Goal: Task Accomplishment & Management: Use online tool/utility

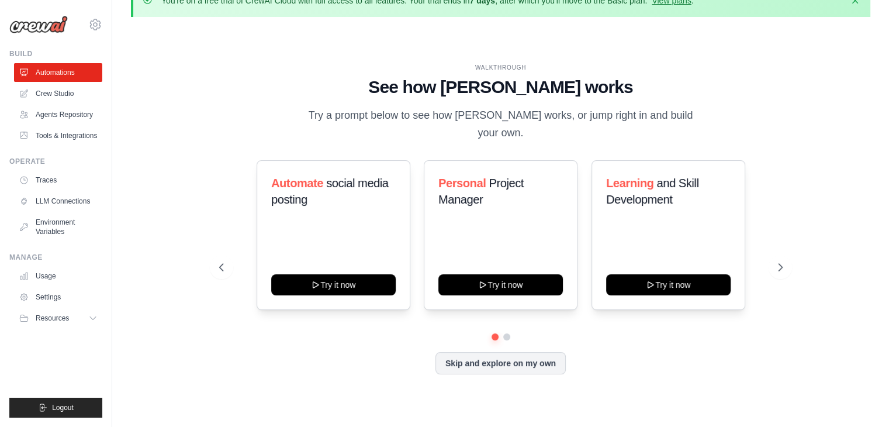
scroll to position [40, 0]
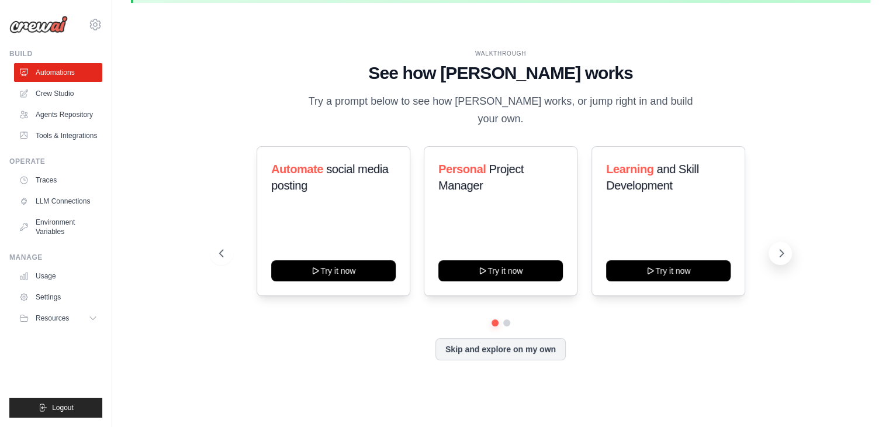
click at [781, 247] on icon at bounding box center [782, 253] width 12 height 12
click at [779, 247] on icon at bounding box center [782, 253] width 12 height 12
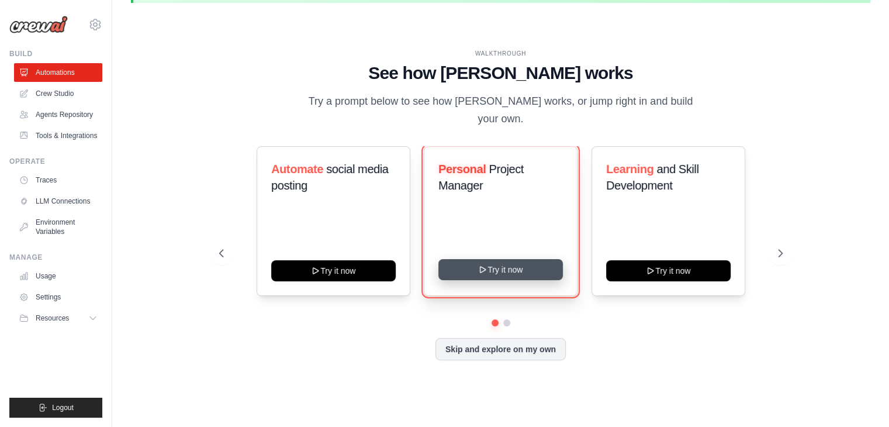
click at [493, 259] on button "Try it now" at bounding box center [501, 269] width 125 height 21
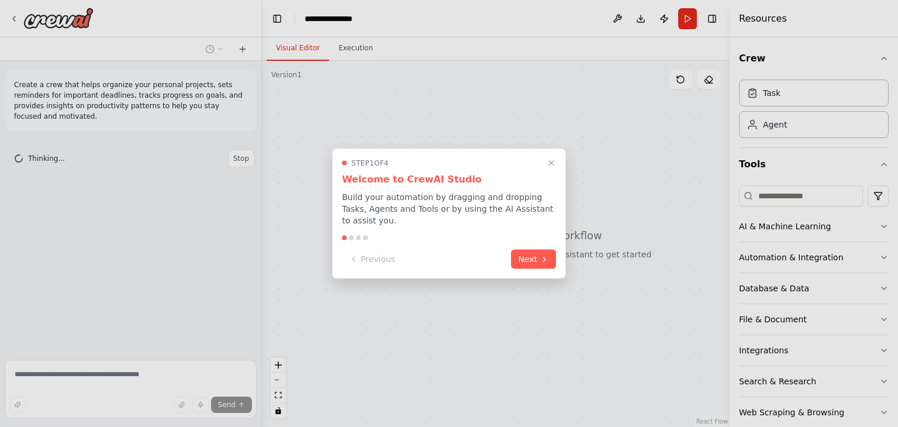
click at [351, 236] on div at bounding box center [351, 238] width 5 height 5
click at [536, 248] on button "Next" at bounding box center [533, 257] width 45 height 19
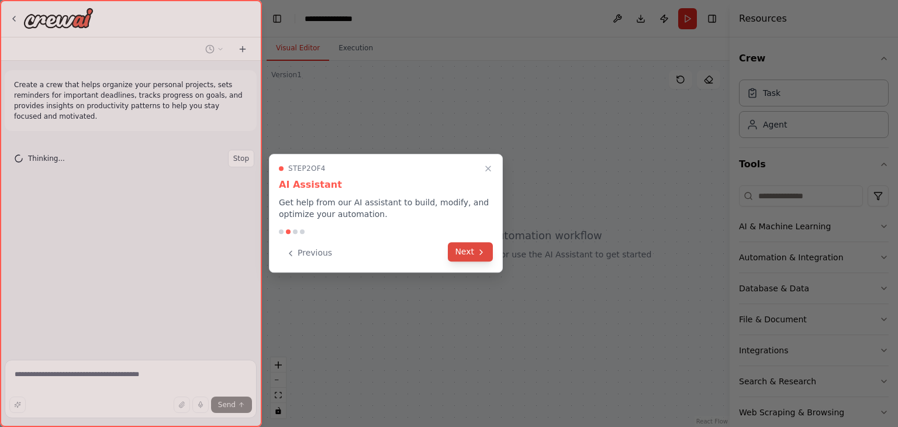
click at [476, 251] on button "Next" at bounding box center [470, 251] width 45 height 19
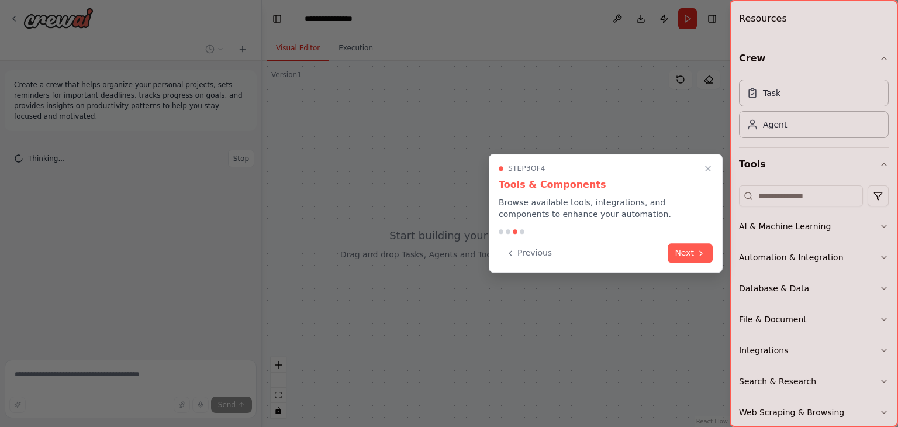
click at [695, 253] on button "Next" at bounding box center [690, 252] width 45 height 19
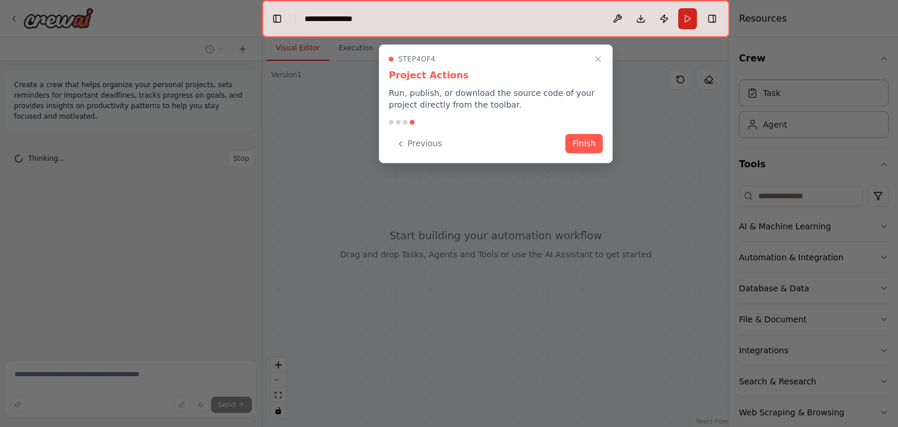
click at [695, 253] on div at bounding box center [449, 213] width 898 height 427
click at [576, 146] on button "Finish" at bounding box center [583, 142] width 37 height 19
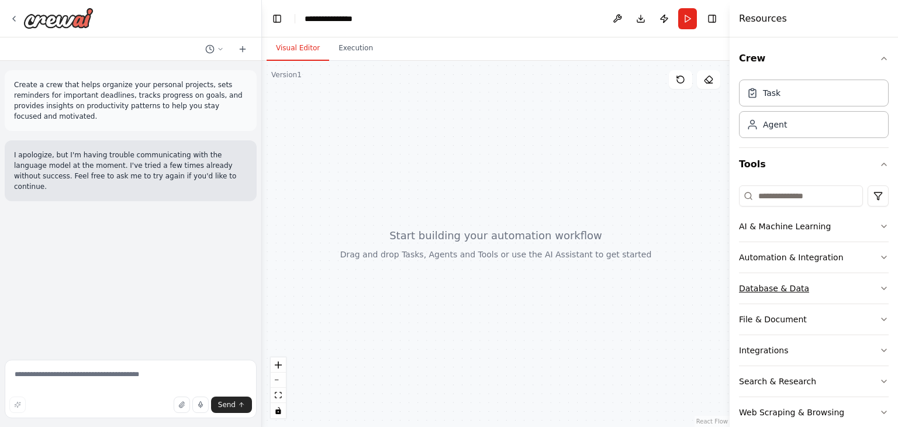
click at [879, 284] on icon "button" at bounding box center [883, 288] width 9 height 9
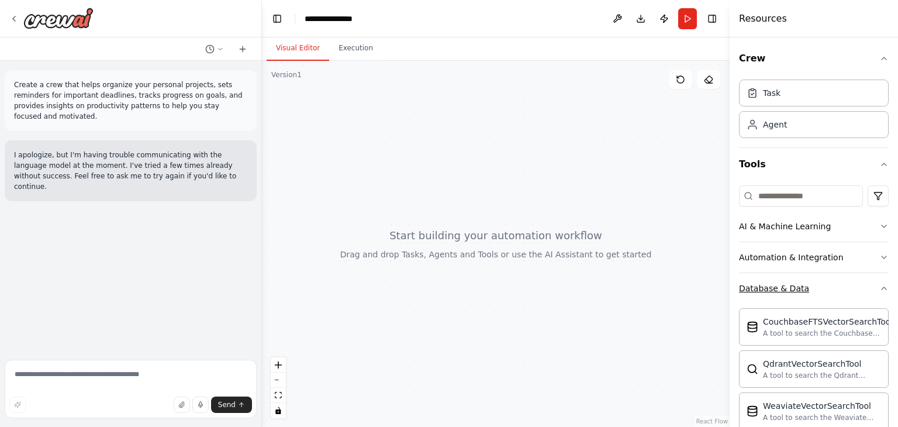
click at [879, 284] on icon "button" at bounding box center [883, 288] width 9 height 9
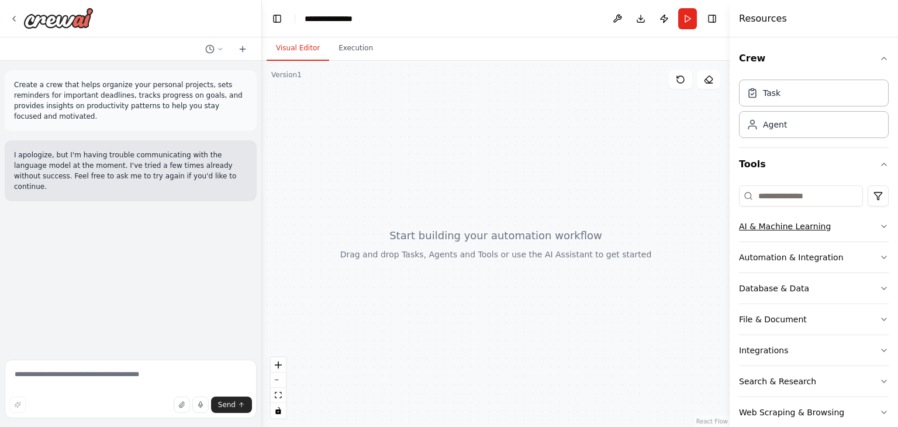
click at [879, 223] on icon "button" at bounding box center [883, 226] width 9 height 9
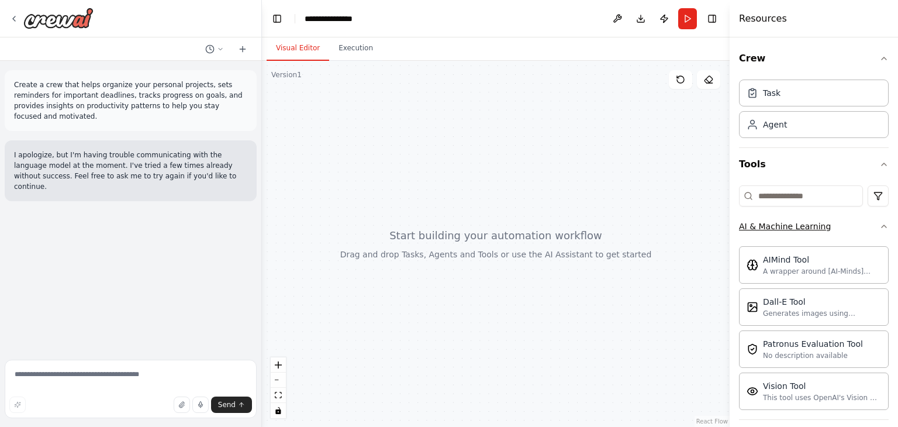
click at [879, 223] on icon "button" at bounding box center [883, 226] width 9 height 9
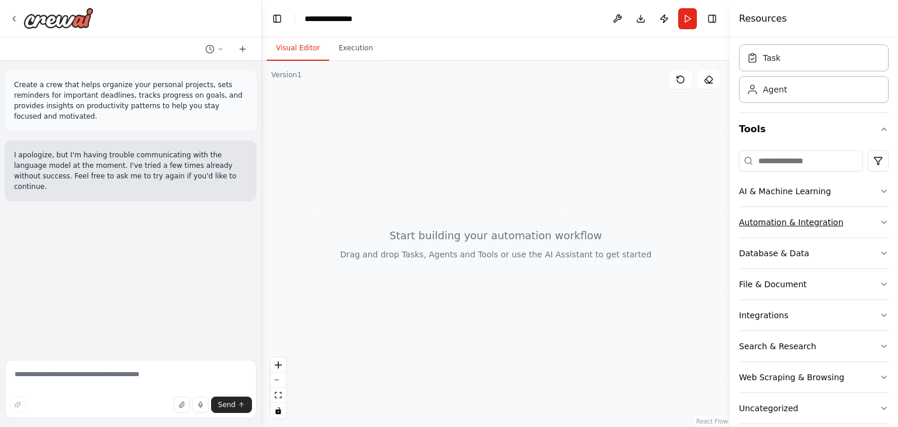
scroll to position [49, 0]
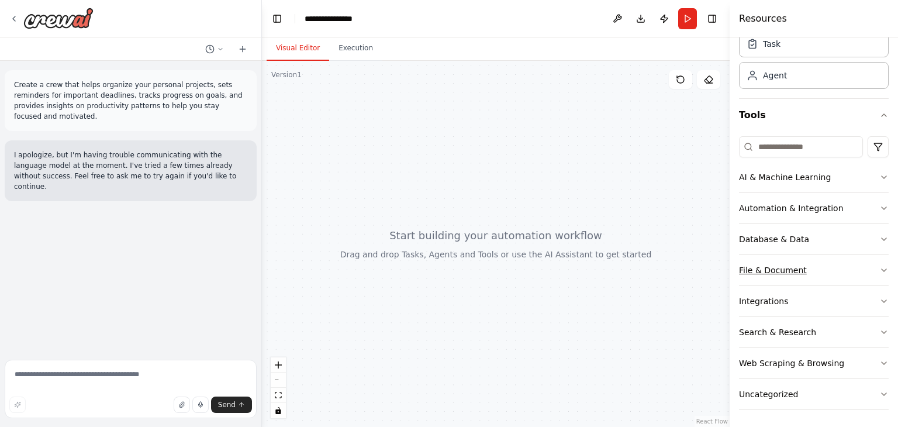
click at [829, 257] on button "File & Document" at bounding box center [814, 270] width 150 height 30
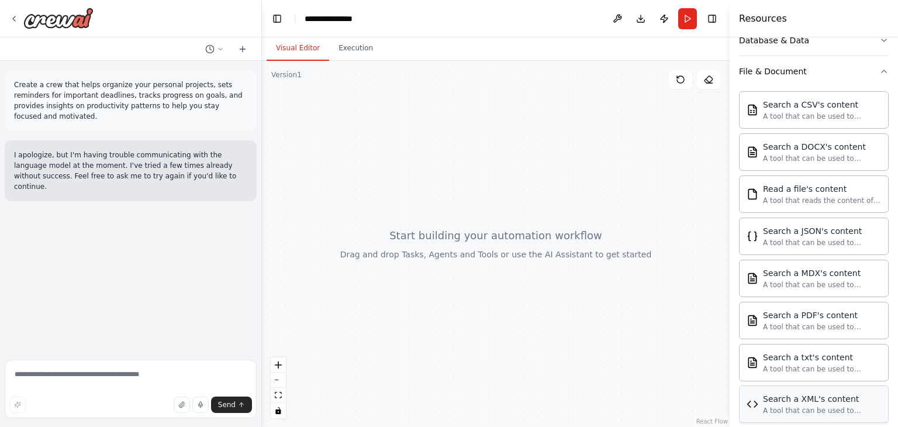
scroll to position [393, 0]
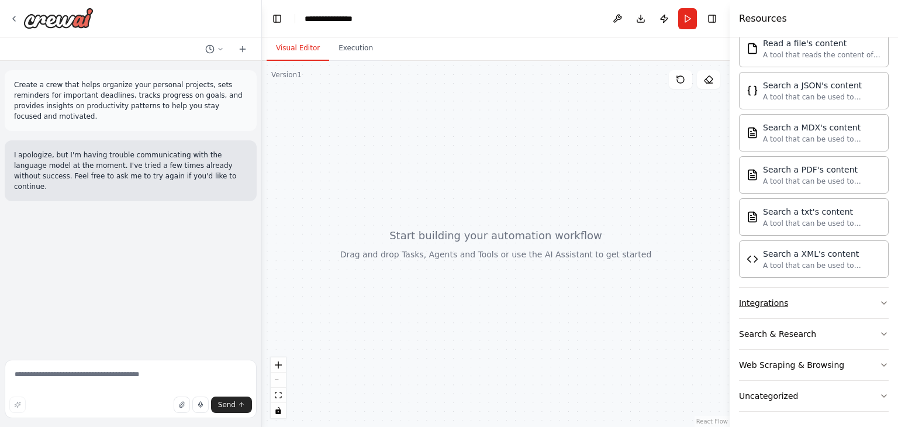
click at [842, 294] on button "Integrations" at bounding box center [814, 303] width 150 height 30
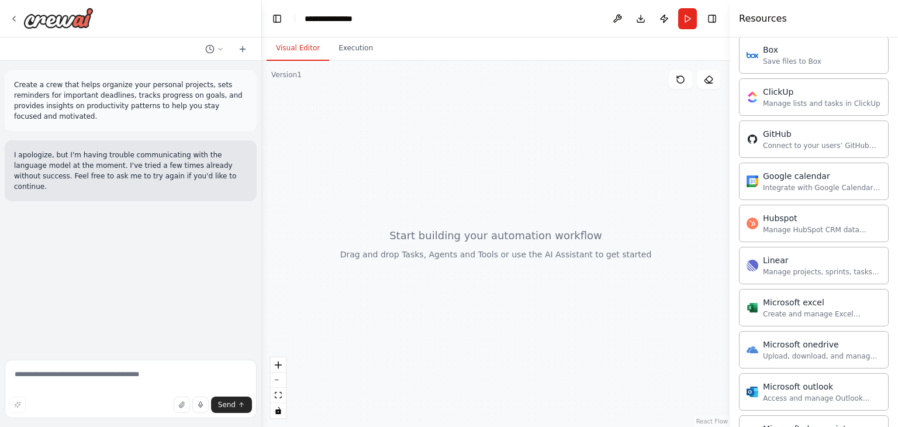
scroll to position [839, 0]
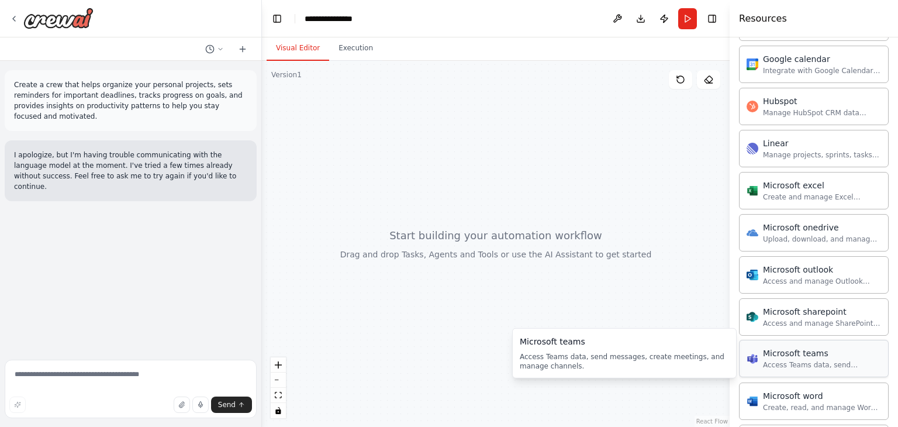
click at [834, 360] on div "Access Teams data, send messages, create meetings, and manage channels." at bounding box center [822, 364] width 118 height 9
click at [681, 78] on icon at bounding box center [680, 79] width 9 height 9
drag, startPoint x: 555, startPoint y: 187, endPoint x: 550, endPoint y: 192, distance: 7.0
click at [552, 188] on div at bounding box center [496, 244] width 468 height 366
click at [685, 77] on button at bounding box center [680, 79] width 23 height 19
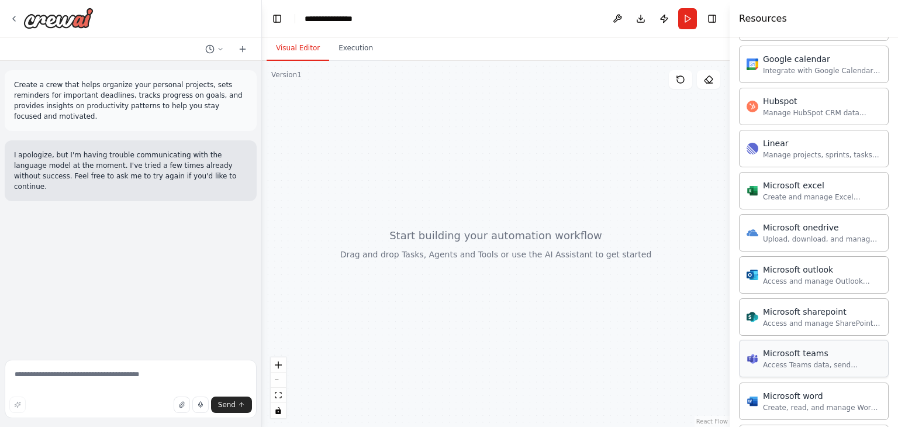
click at [809, 360] on div "Access Teams data, send messages, create meetings, and manage channels." at bounding box center [822, 364] width 118 height 9
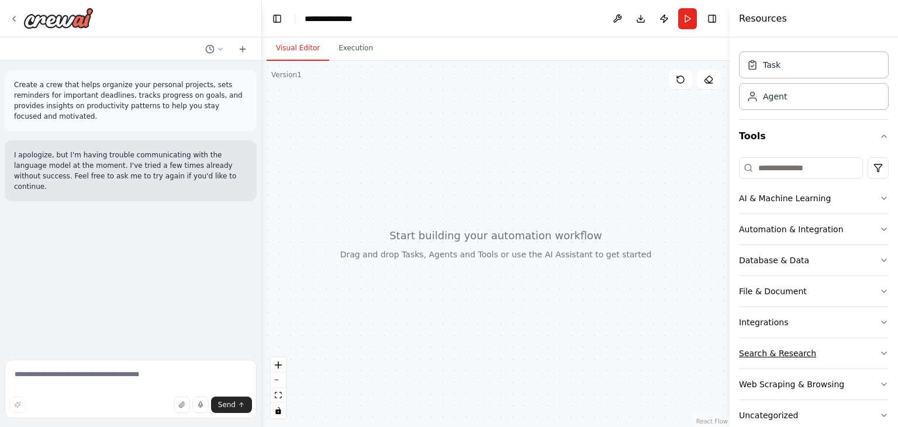
scroll to position [49, 0]
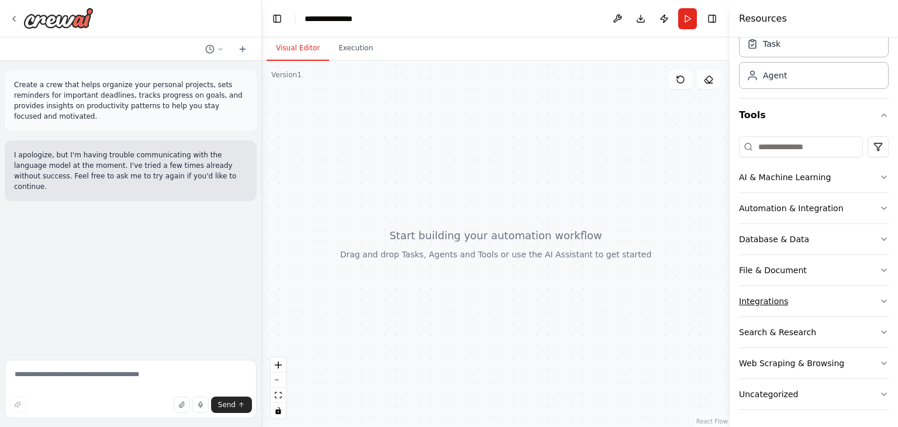
click at [817, 295] on button "Integrations" at bounding box center [814, 301] width 150 height 30
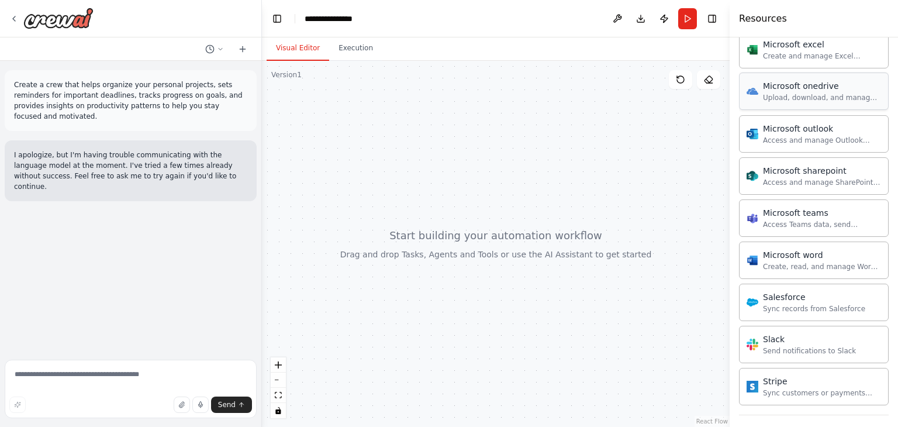
scroll to position [729, 0]
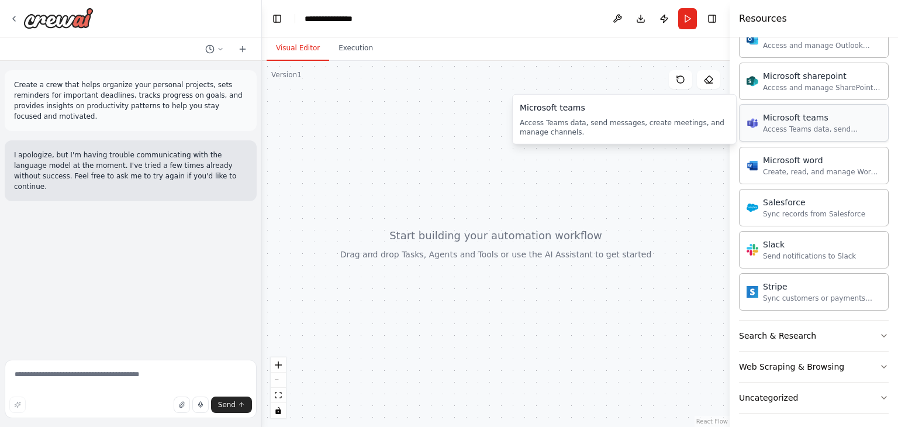
click at [810, 125] on div "Access Teams data, send messages, create meetings, and manage channels." at bounding box center [822, 129] width 118 height 9
click at [486, 106] on div at bounding box center [496, 244] width 468 height 366
click at [353, 56] on button "Execution" at bounding box center [355, 48] width 53 height 25
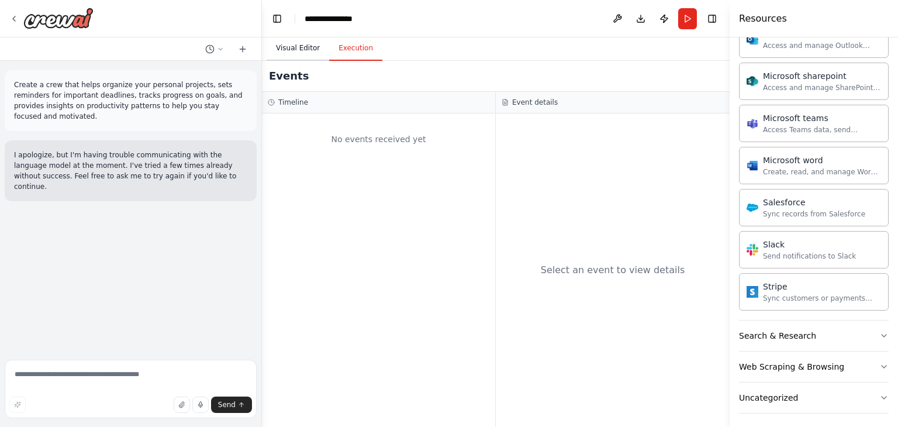
click at [316, 42] on button "Visual Editor" at bounding box center [298, 48] width 63 height 25
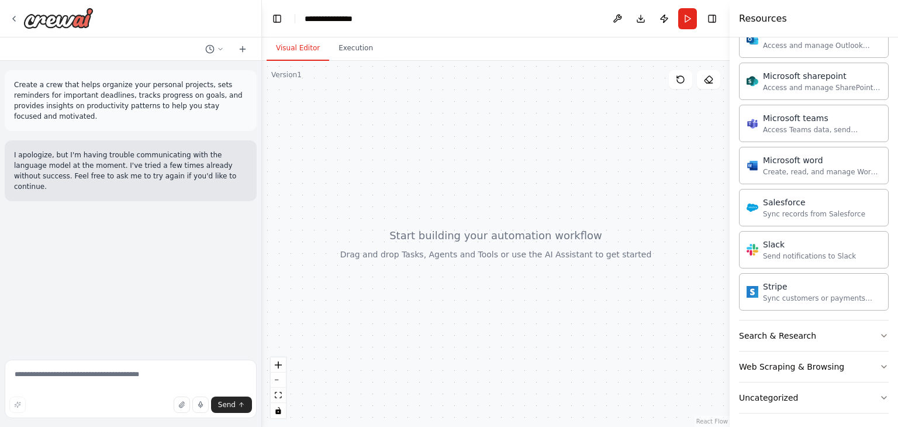
click at [423, 293] on div at bounding box center [496, 244] width 468 height 366
click at [813, 341] on button "Search & Research" at bounding box center [814, 335] width 150 height 30
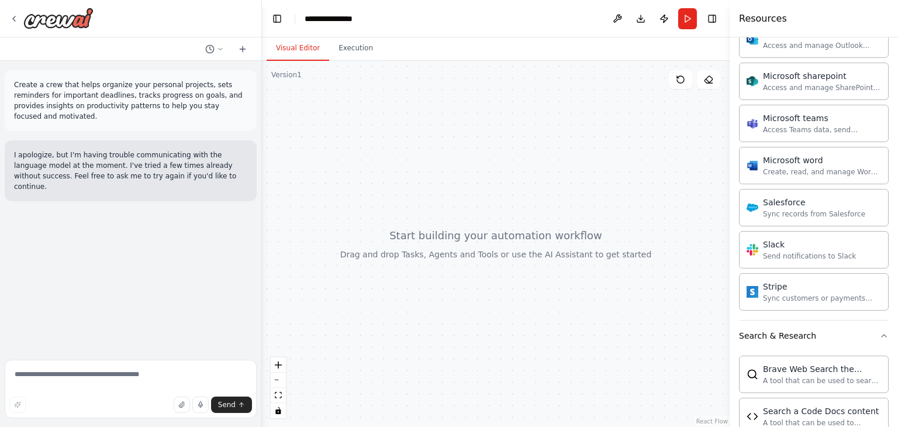
click at [480, 249] on div at bounding box center [496, 244] width 468 height 366
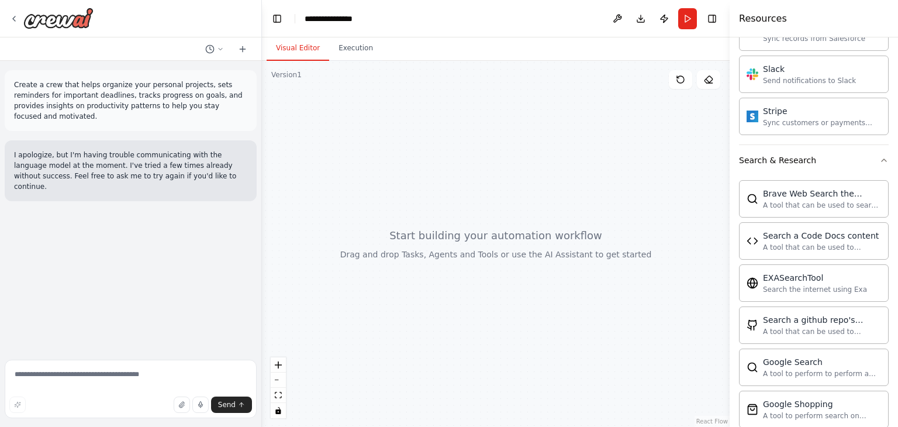
click at [465, 183] on div at bounding box center [496, 244] width 468 height 366
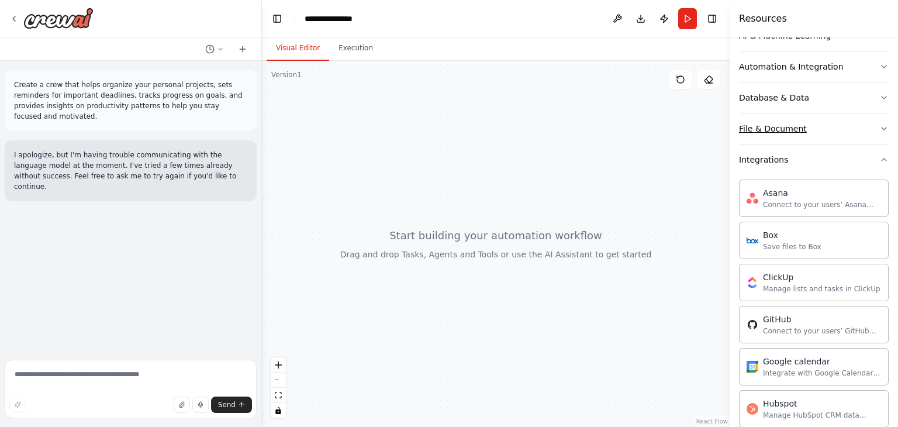
scroll to position [85, 0]
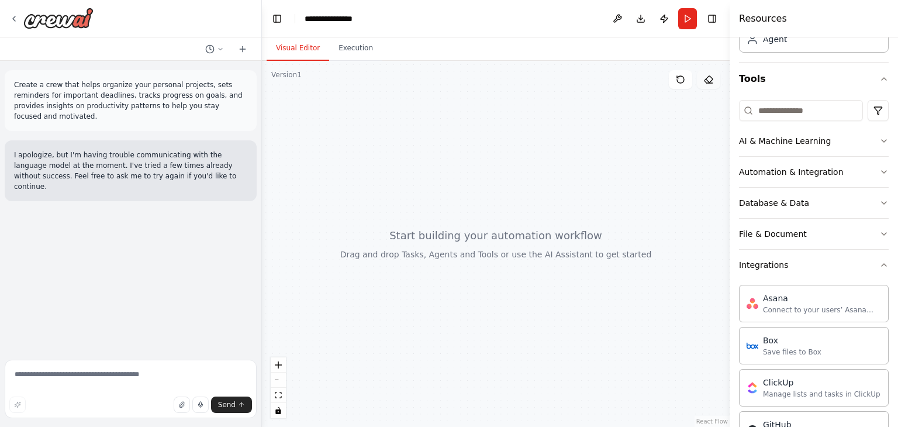
click at [716, 78] on button at bounding box center [708, 79] width 23 height 19
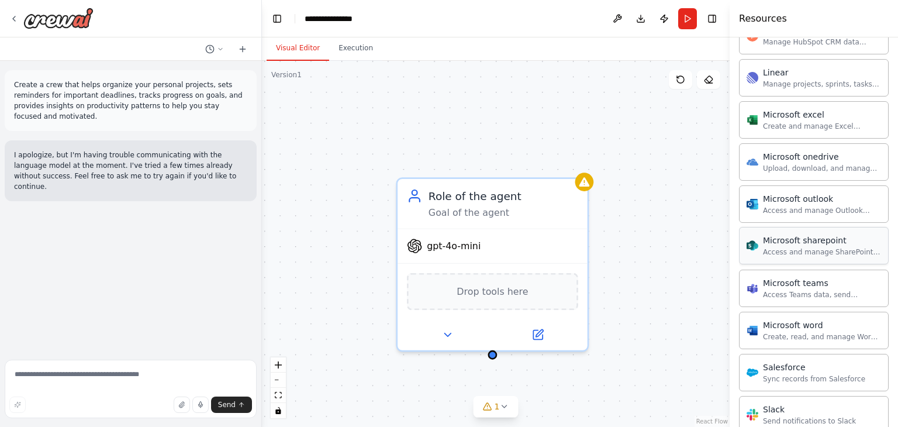
scroll to position [585, 0]
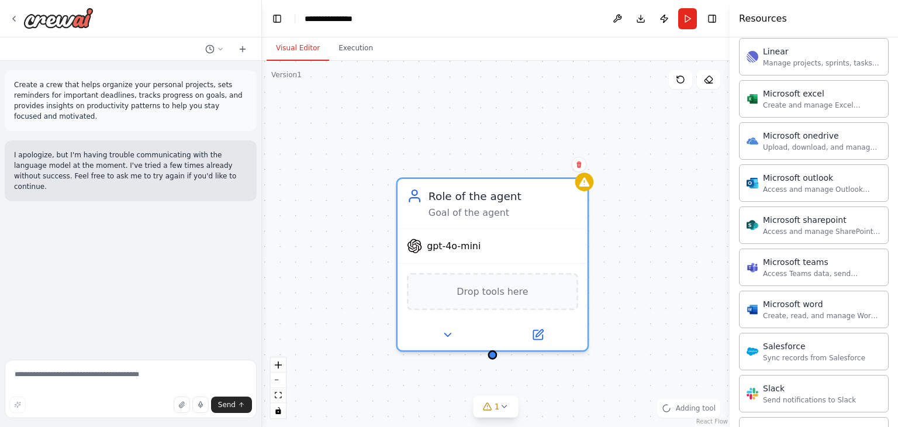
drag, startPoint x: 807, startPoint y: 260, endPoint x: 482, endPoint y: 291, distance: 326.6
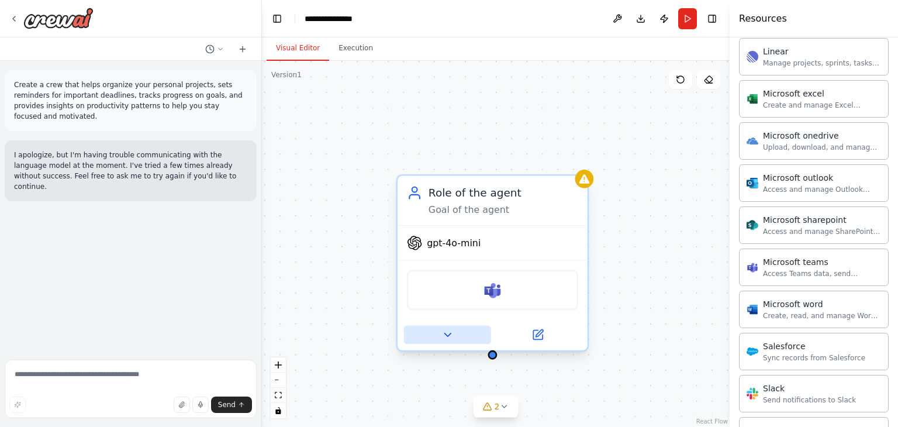
click at [453, 330] on icon at bounding box center [447, 335] width 12 height 12
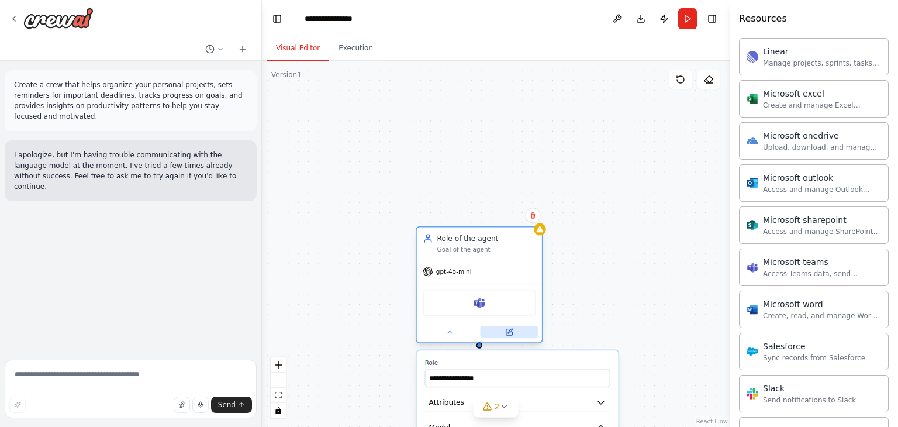
click at [512, 328] on icon at bounding box center [509, 332] width 8 height 8
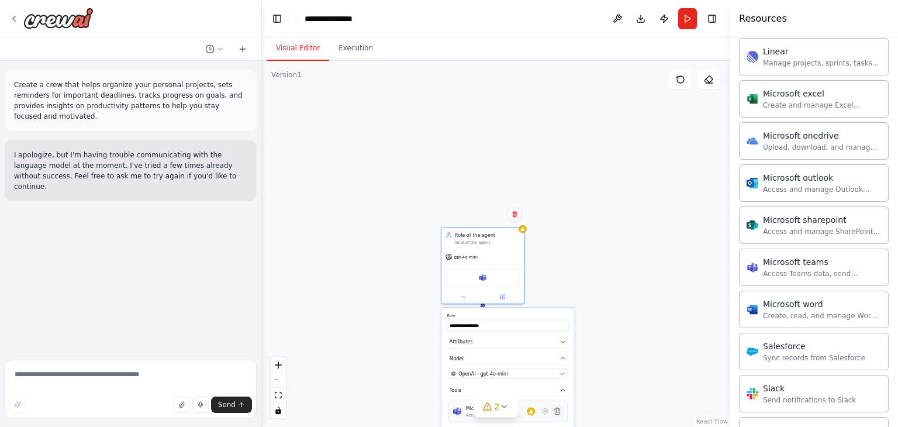
click at [558, 409] on icon at bounding box center [556, 411] width 5 height 6
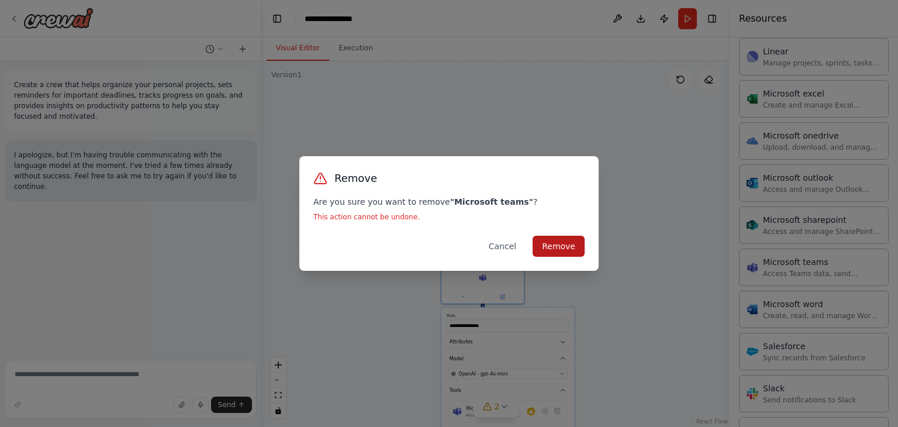
click at [543, 239] on button "Remove" at bounding box center [559, 246] width 52 height 21
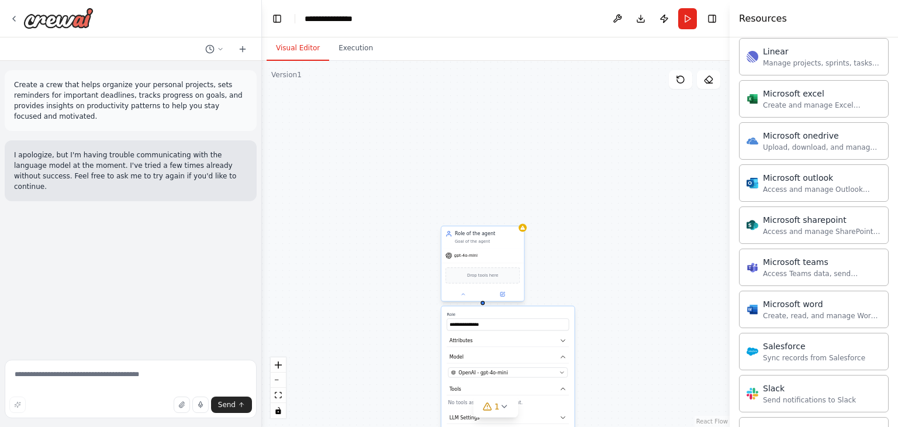
click at [494, 246] on div "Role of the agent Goal of the agent" at bounding box center [482, 237] width 82 height 22
click at [518, 216] on icon at bounding box center [514, 213] width 7 height 7
click at [517, 213] on icon at bounding box center [514, 213] width 7 height 7
click at [501, 213] on button "Confirm" at bounding box center [482, 213] width 42 height 14
click at [489, 208] on button "Confirm" at bounding box center [482, 213] width 42 height 14
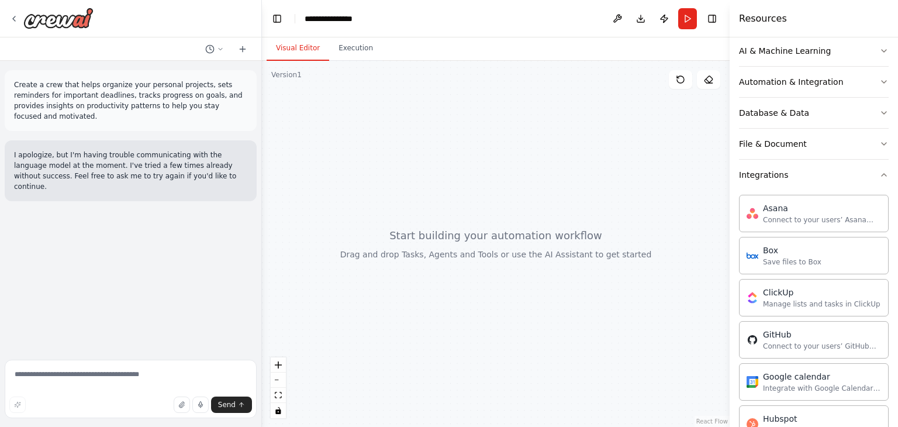
scroll to position [0, 0]
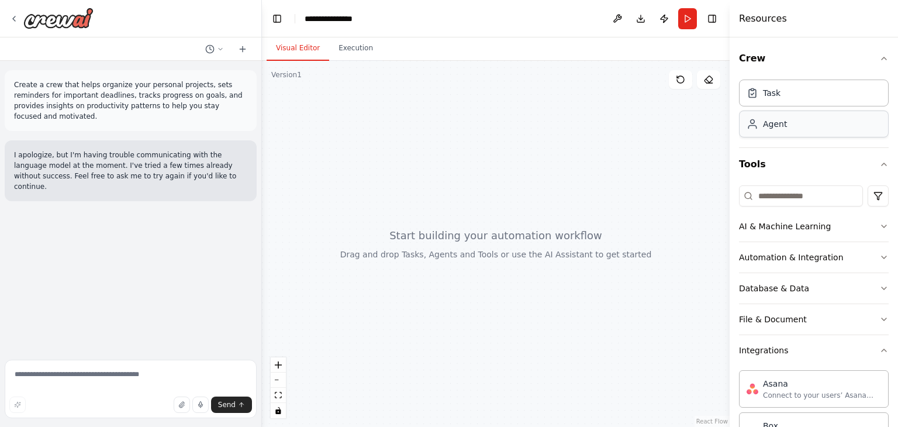
click at [792, 122] on div "Agent" at bounding box center [814, 124] width 150 height 27
drag, startPoint x: 547, startPoint y: 194, endPoint x: 469, endPoint y: 216, distance: 80.7
click at [469, 216] on div at bounding box center [496, 244] width 468 height 366
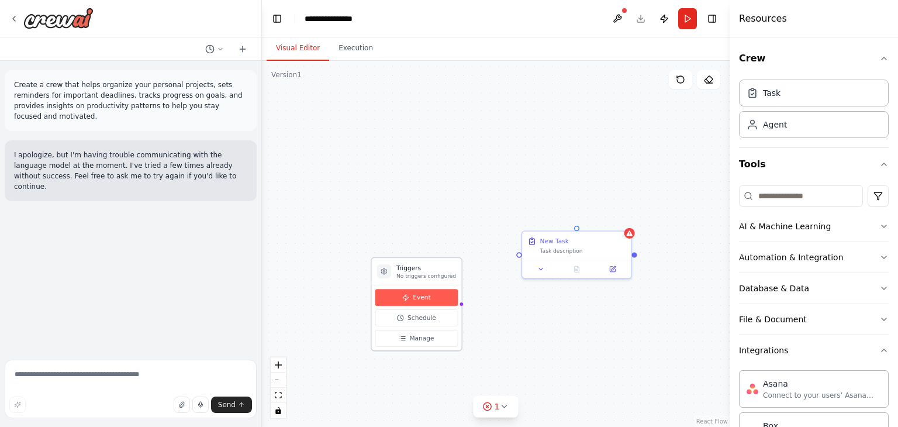
click at [427, 291] on button "Event" at bounding box center [416, 297] width 83 height 17
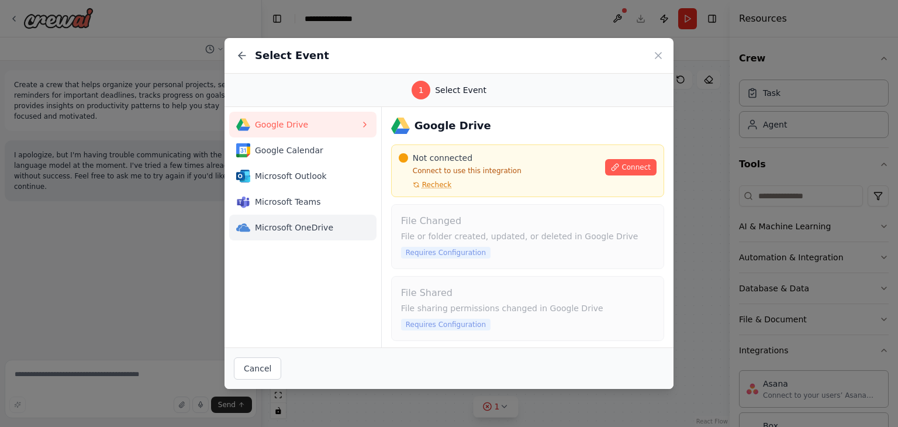
click at [330, 223] on span "Microsoft OneDrive" at bounding box center [307, 228] width 105 height 12
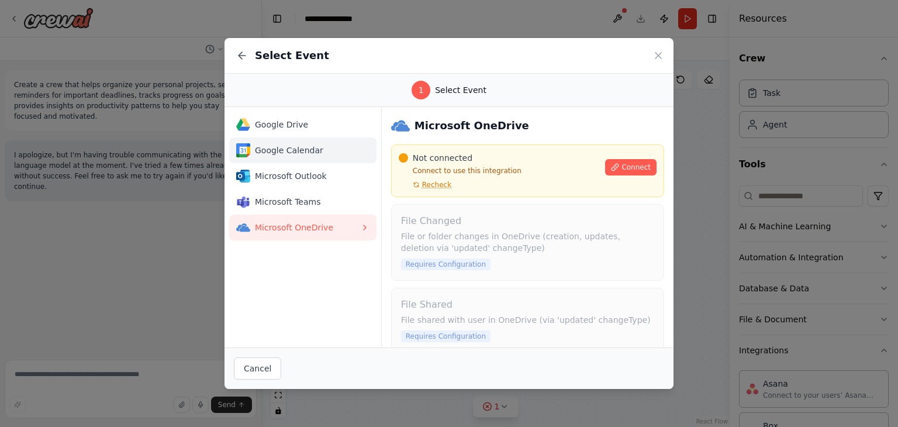
click at [315, 144] on span "Google Calendar" at bounding box center [307, 150] width 105 height 12
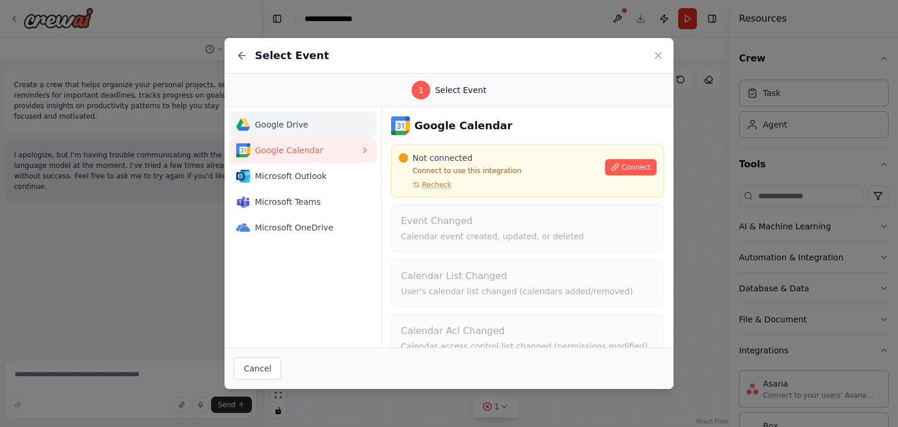
click at [301, 119] on span "Google Drive" at bounding box center [307, 125] width 105 height 12
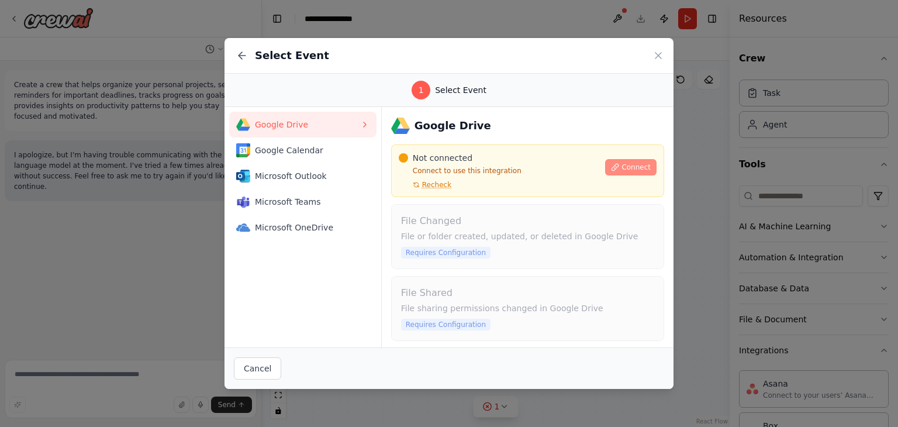
click at [637, 163] on span "Connect" at bounding box center [636, 167] width 29 height 9
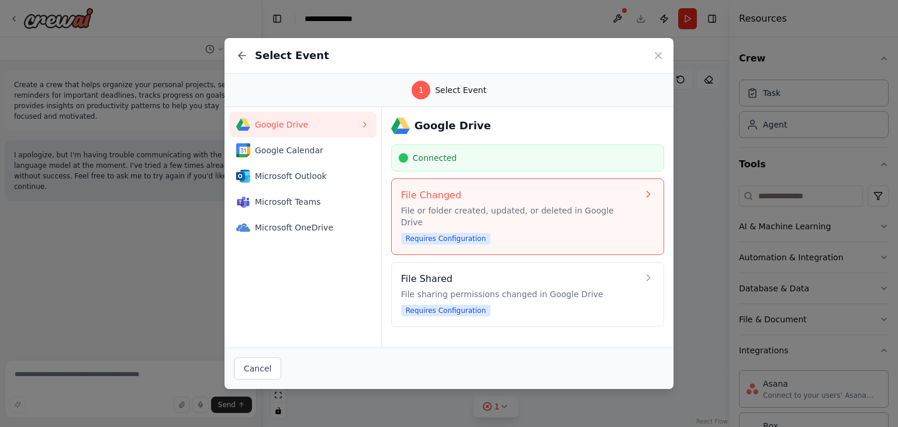
click at [643, 201] on div "File Changed File or folder created, updated, or deleted in Google Drive Requir…" at bounding box center [527, 216] width 253 height 57
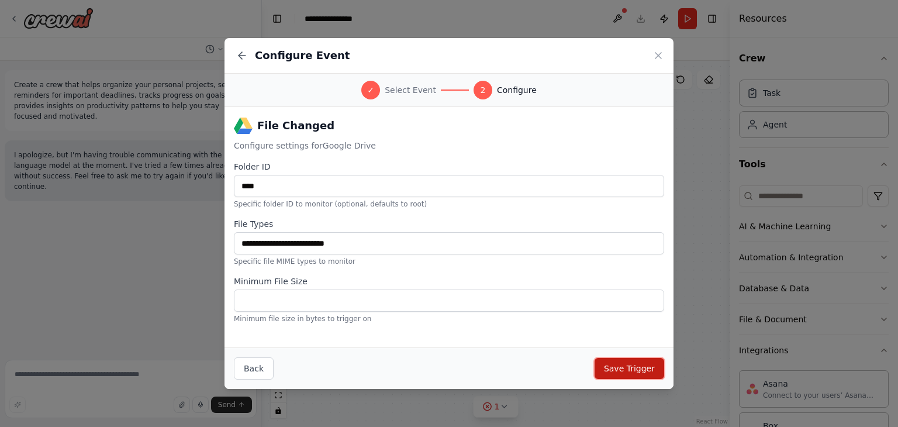
click at [640, 372] on button "Save Trigger" at bounding box center [630, 368] width 70 height 21
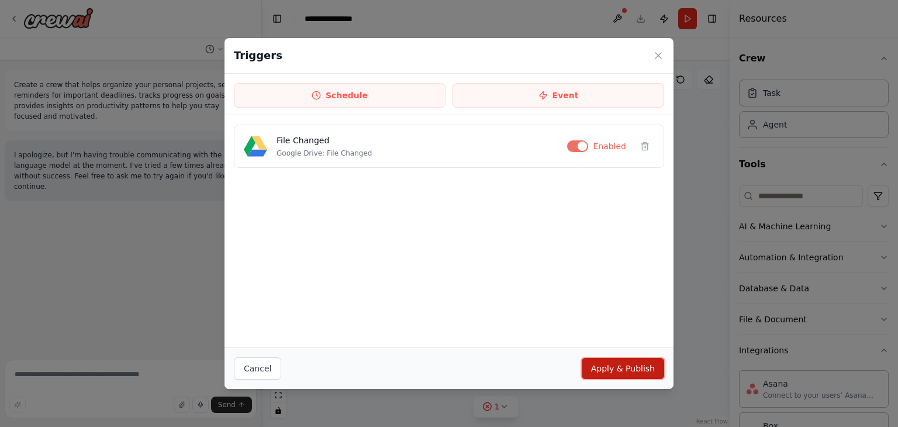
click at [601, 370] on button "Apply & Publish" at bounding box center [623, 368] width 82 height 21
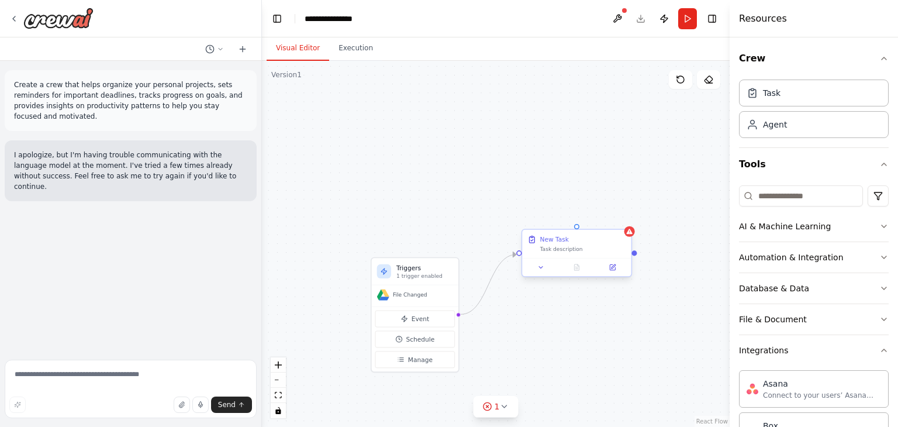
click at [583, 243] on div "New Task" at bounding box center [583, 239] width 86 height 9
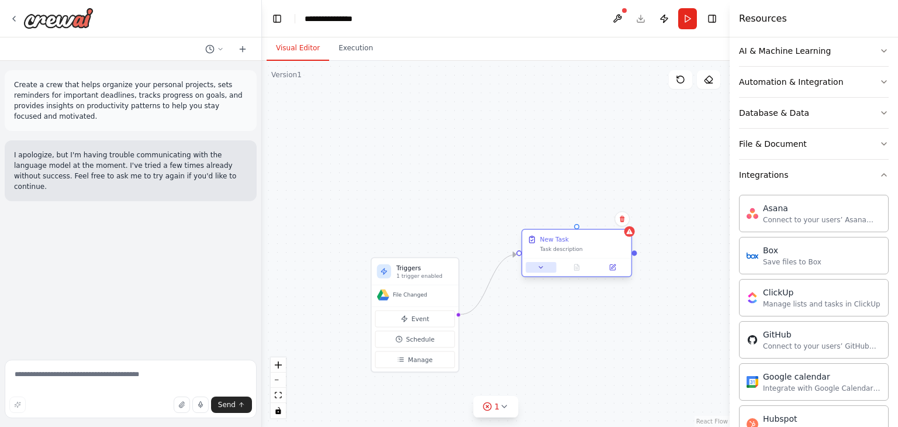
click at [538, 268] on icon at bounding box center [540, 267] width 7 height 7
click at [540, 264] on icon at bounding box center [540, 267] width 7 height 7
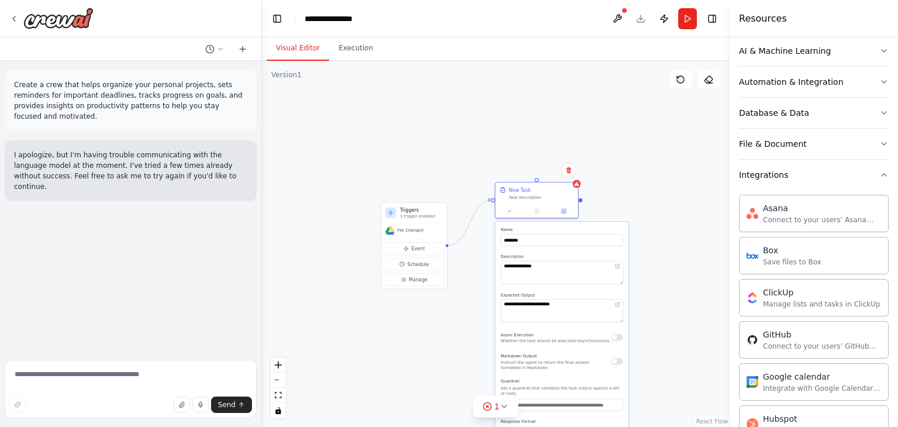
drag, startPoint x: 505, startPoint y: 196, endPoint x: 468, endPoint y: 125, distance: 80.5
click at [468, 125] on div "**********" at bounding box center [496, 244] width 468 height 366
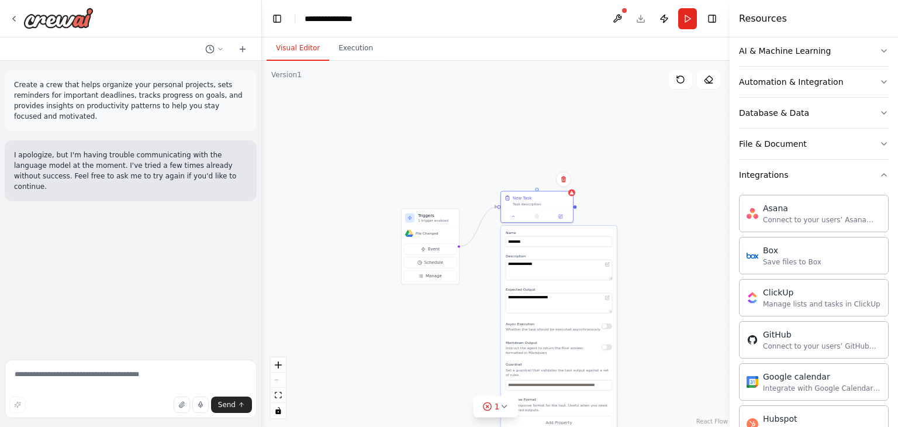
click at [593, 127] on div "**********" at bounding box center [496, 244] width 468 height 366
click at [533, 195] on div "New Task" at bounding box center [541, 197] width 57 height 6
click at [563, 213] on button at bounding box center [561, 215] width 20 height 7
click at [562, 213] on icon at bounding box center [560, 215] width 5 height 5
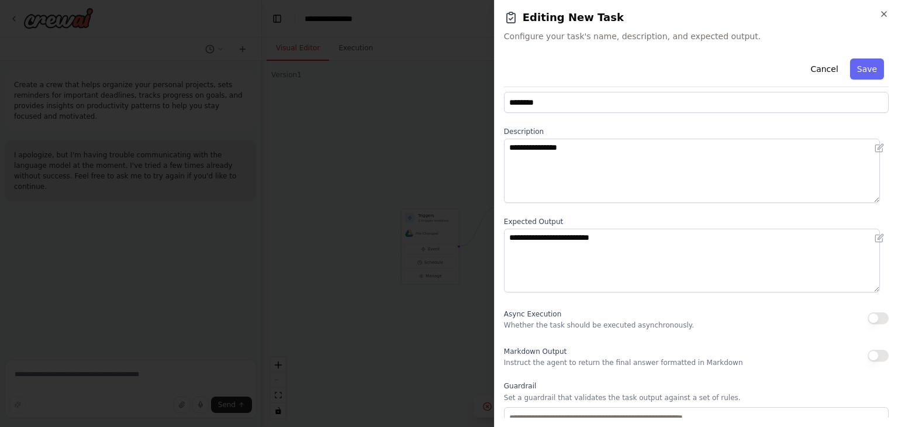
scroll to position [0, 0]
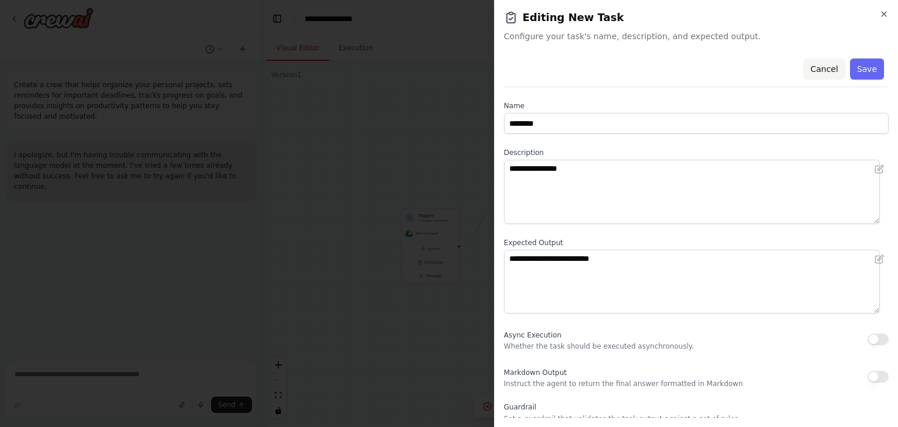
click at [827, 62] on button "Cancel" at bounding box center [824, 68] width 42 height 21
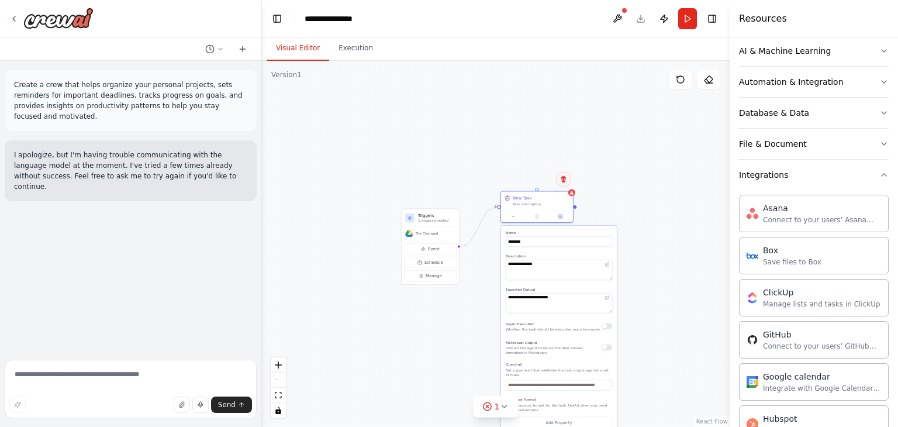
click at [565, 178] on icon at bounding box center [563, 179] width 5 height 6
click at [535, 178] on button "Confirm" at bounding box center [531, 178] width 42 height 14
click at [535, 177] on button "Confirm" at bounding box center [531, 178] width 42 height 14
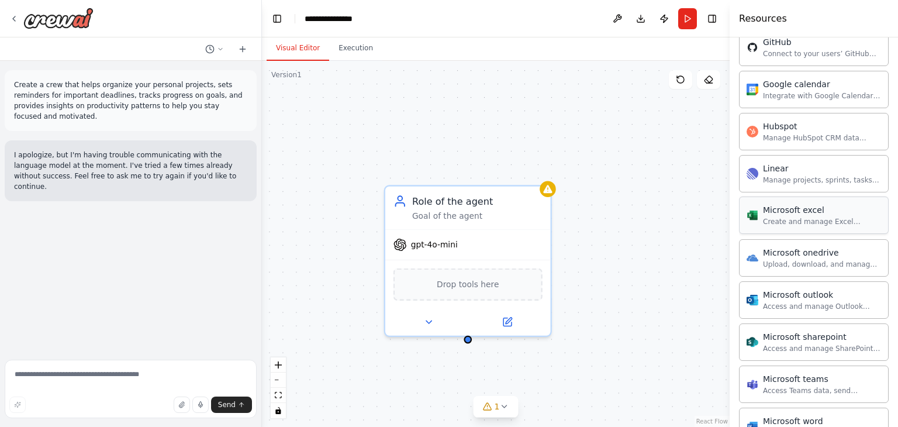
scroll to position [526, 0]
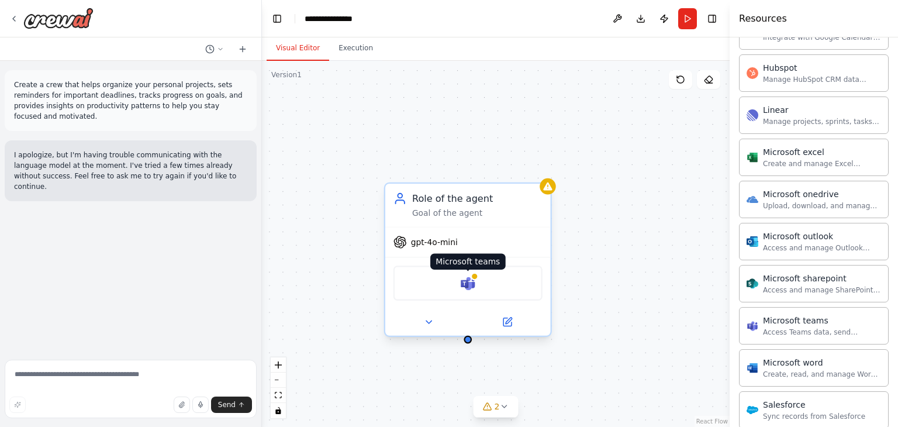
click at [469, 278] on img at bounding box center [468, 283] width 16 height 16
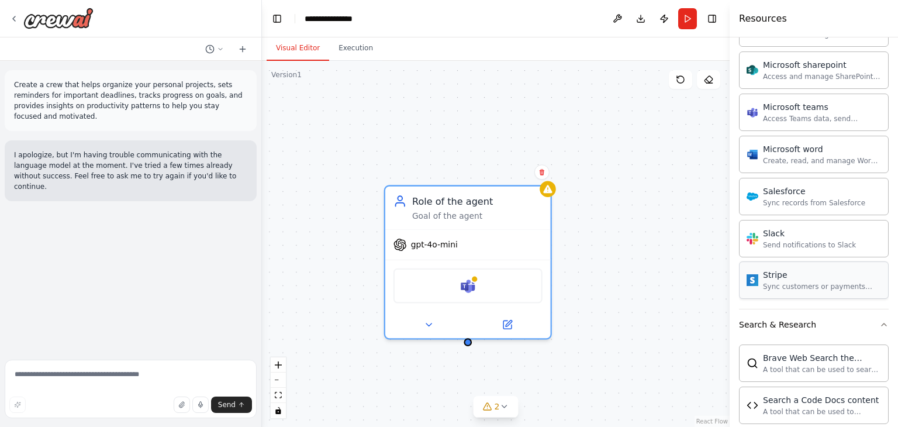
scroll to position [760, 0]
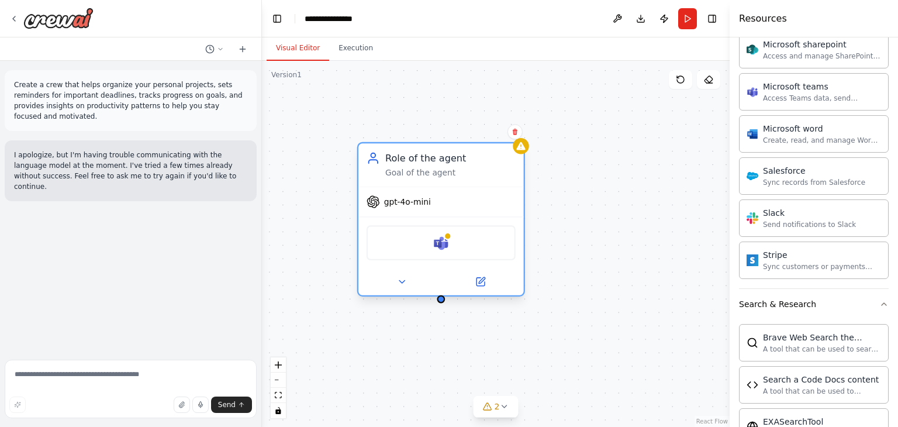
drag, startPoint x: 496, startPoint y: 207, endPoint x: 447, endPoint y: 144, distance: 79.5
click at [458, 167] on div "Goal of the agent" at bounding box center [450, 172] width 130 height 11
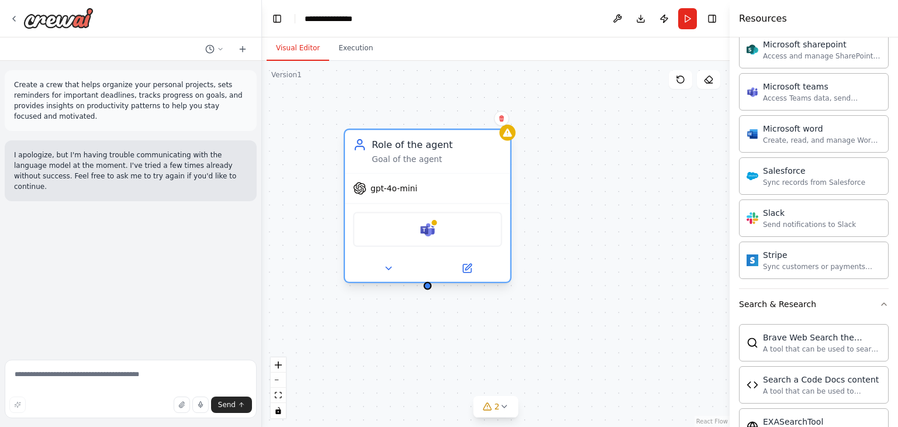
click at [436, 132] on div "Role of the agent Goal of the agent" at bounding box center [427, 151] width 165 height 43
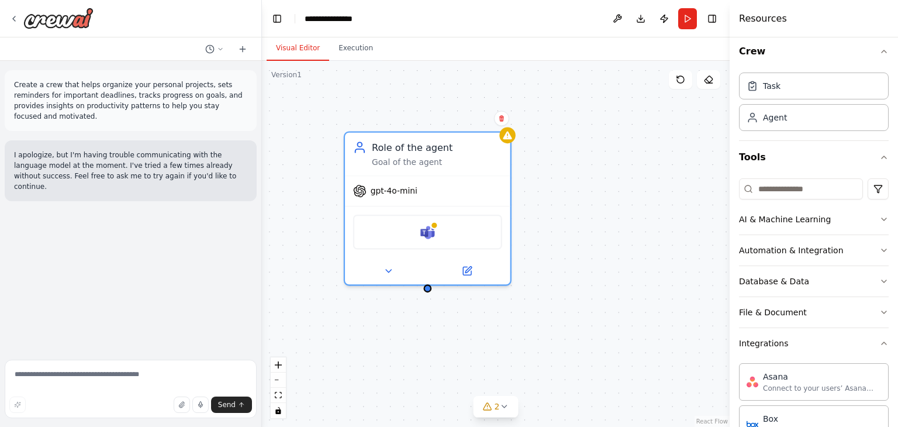
scroll to position [0, 0]
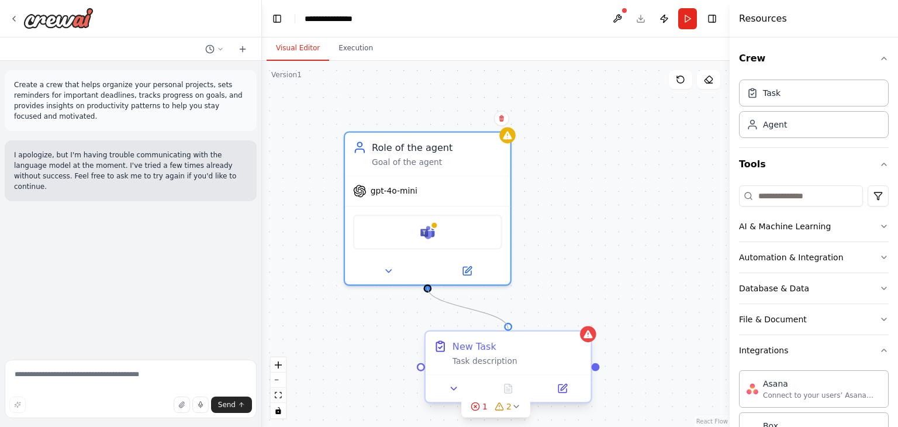
drag, startPoint x: 428, startPoint y: 288, endPoint x: 512, endPoint y: 335, distance: 96.3
click at [512, 335] on div "Triggers 1 trigger enabled File Changed Event Schedule Manage Role of the agent…" at bounding box center [262, 221] width 537 height 420
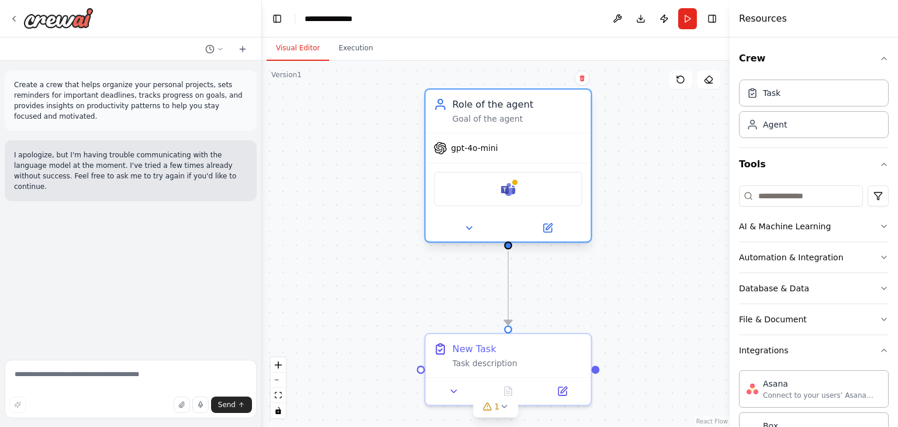
drag, startPoint x: 458, startPoint y: 192, endPoint x: 543, endPoint y: 146, distance: 96.3
click at [543, 146] on div "gpt-4o-mini" at bounding box center [508, 148] width 165 height 30
click at [588, 76] on button at bounding box center [582, 78] width 15 height 15
click at [556, 75] on button "Confirm" at bounding box center [549, 78] width 42 height 14
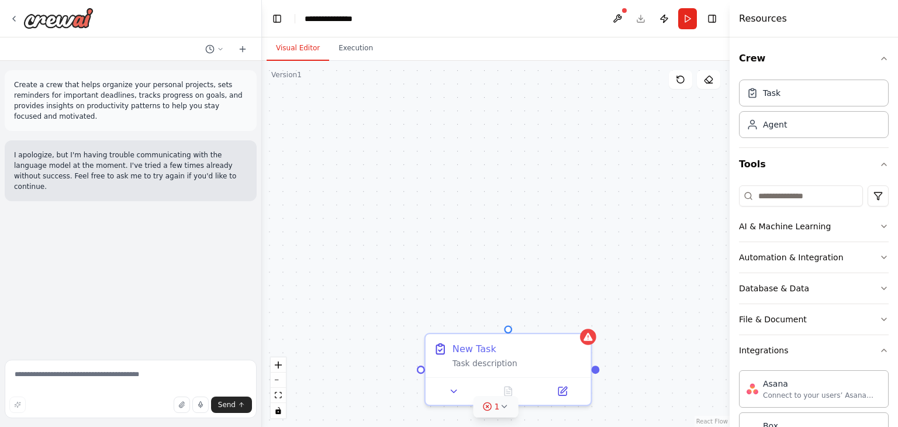
drag, startPoint x: 524, startPoint y: 382, endPoint x: 498, endPoint y: 406, distance: 35.2
click at [499, 406] on icon at bounding box center [503, 406] width 9 height 9
click at [625, 242] on div "Triggers 1 trigger enabled File Changed Event Schedule Manage New Task Task des…" at bounding box center [496, 244] width 468 height 366
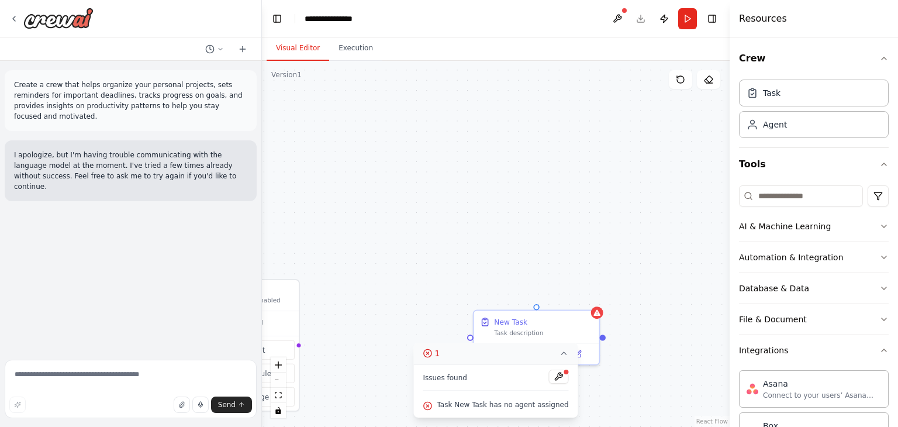
drag, startPoint x: 622, startPoint y: 291, endPoint x: 601, endPoint y: 239, distance: 55.6
click at [603, 244] on div "Triggers 1 trigger enabled File Changed Event Schedule Manage New Task Task des…" at bounding box center [496, 244] width 468 height 366
drag, startPoint x: 592, startPoint y: 222, endPoint x: 585, endPoint y: 213, distance: 11.2
click at [585, 213] on div "Triggers 1 trigger enabled File Changed Event Schedule Manage New Task Task des…" at bounding box center [496, 244] width 468 height 366
drag, startPoint x: 330, startPoint y: 156, endPoint x: 462, endPoint y: 169, distance: 132.8
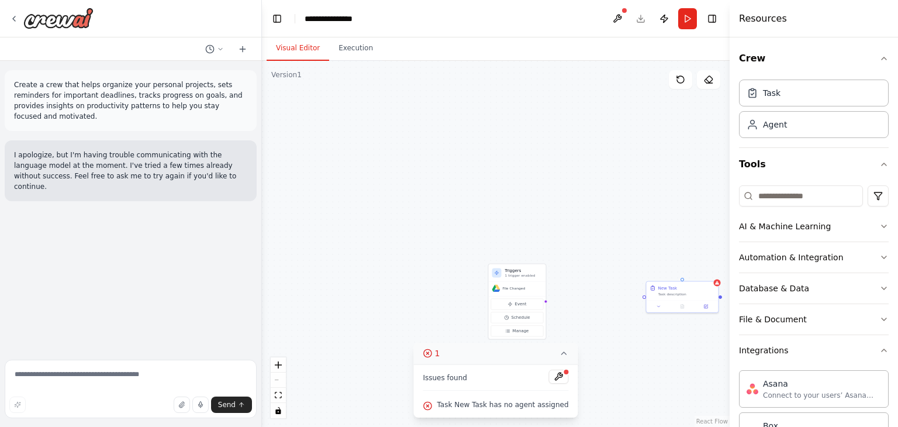
click at [462, 169] on div "Triggers 1 trigger enabled File Changed Event Schedule Manage New Task Task des…" at bounding box center [496, 244] width 468 height 366
click at [523, 253] on div "Triggers 1 trigger enabled" at bounding box center [503, 259] width 57 height 18
click at [516, 264] on p "1 trigger enabled" at bounding box center [509, 262] width 37 height 5
drag, startPoint x: 537, startPoint y: 246, endPoint x: 459, endPoint y: 161, distance: 115.4
click at [459, 161] on div "Triggers 1 trigger enabled File Changed Event Schedule Manage New Task Task des…" at bounding box center [496, 244] width 468 height 366
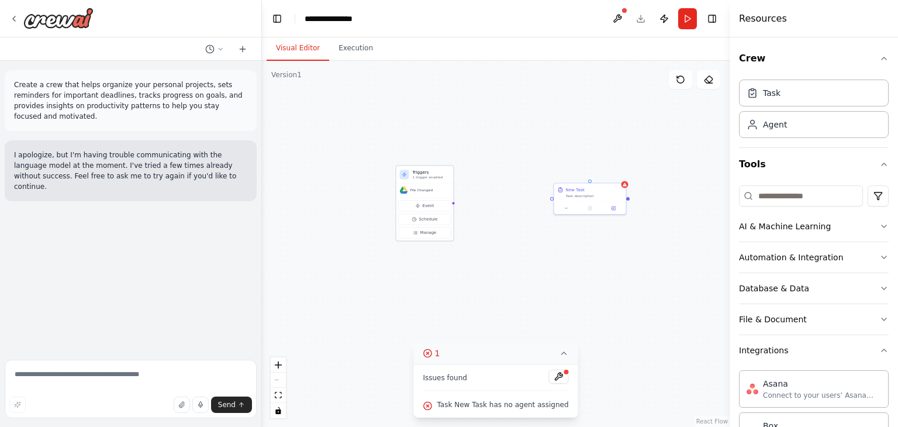
click at [440, 189] on div "File Changed" at bounding box center [425, 190] width 50 height 8
click at [442, 170] on h3 "Triggers" at bounding box center [431, 172] width 37 height 6
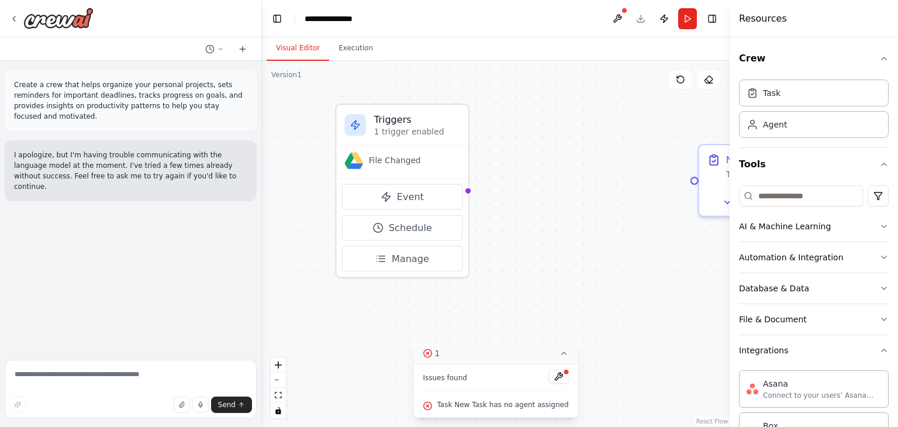
click at [500, 403] on span "Task New Task has no agent assigned" at bounding box center [503, 404] width 132 height 9
click at [431, 409] on circle at bounding box center [428, 406] width 8 height 8
click at [419, 207] on button "Event" at bounding box center [402, 197] width 121 height 26
click at [448, 121] on h3 "Triggers" at bounding box center [417, 119] width 86 height 13
click at [464, 125] on div "Triggers 1 trigger enabled" at bounding box center [403, 125] width 132 height 41
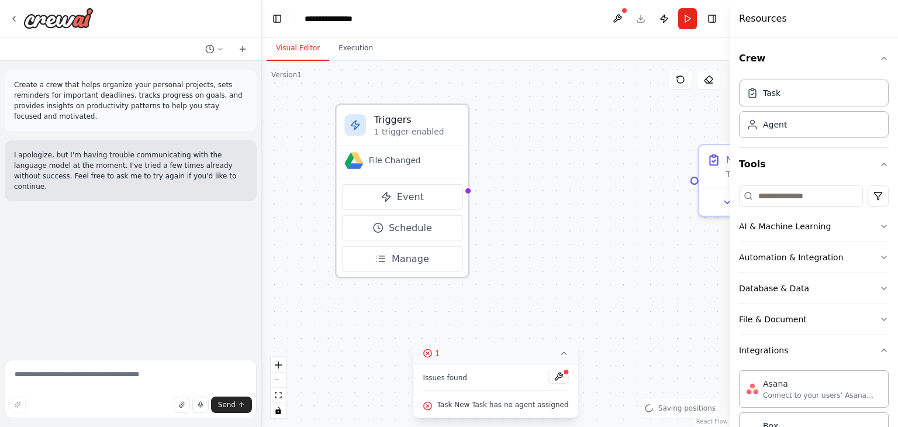
click at [464, 125] on div "Triggers 1 trigger enabled" at bounding box center [403, 125] width 132 height 41
drag, startPoint x: 712, startPoint y: 178, endPoint x: 705, endPoint y: 178, distance: 6.5
click at [711, 178] on div "New Task Task description" at bounding box center [781, 164] width 165 height 43
click at [527, 196] on div "Triggers 1 trigger enabled File Changed Event Schedule Manage New Task Task des…" at bounding box center [496, 244] width 468 height 366
